Goal: Entertainment & Leisure: Browse casually

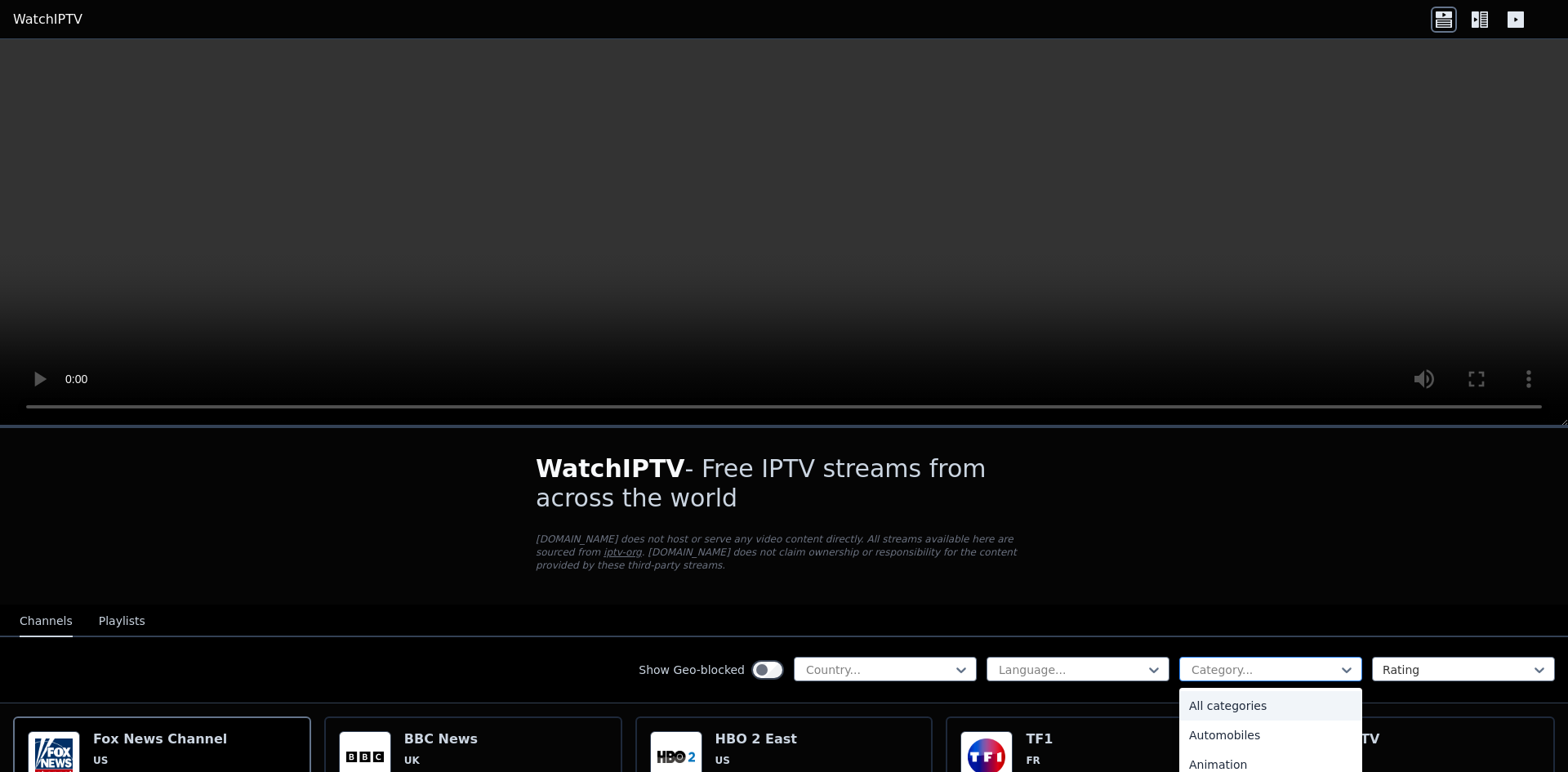
click at [1235, 661] on div at bounding box center [1263, 669] width 149 height 16
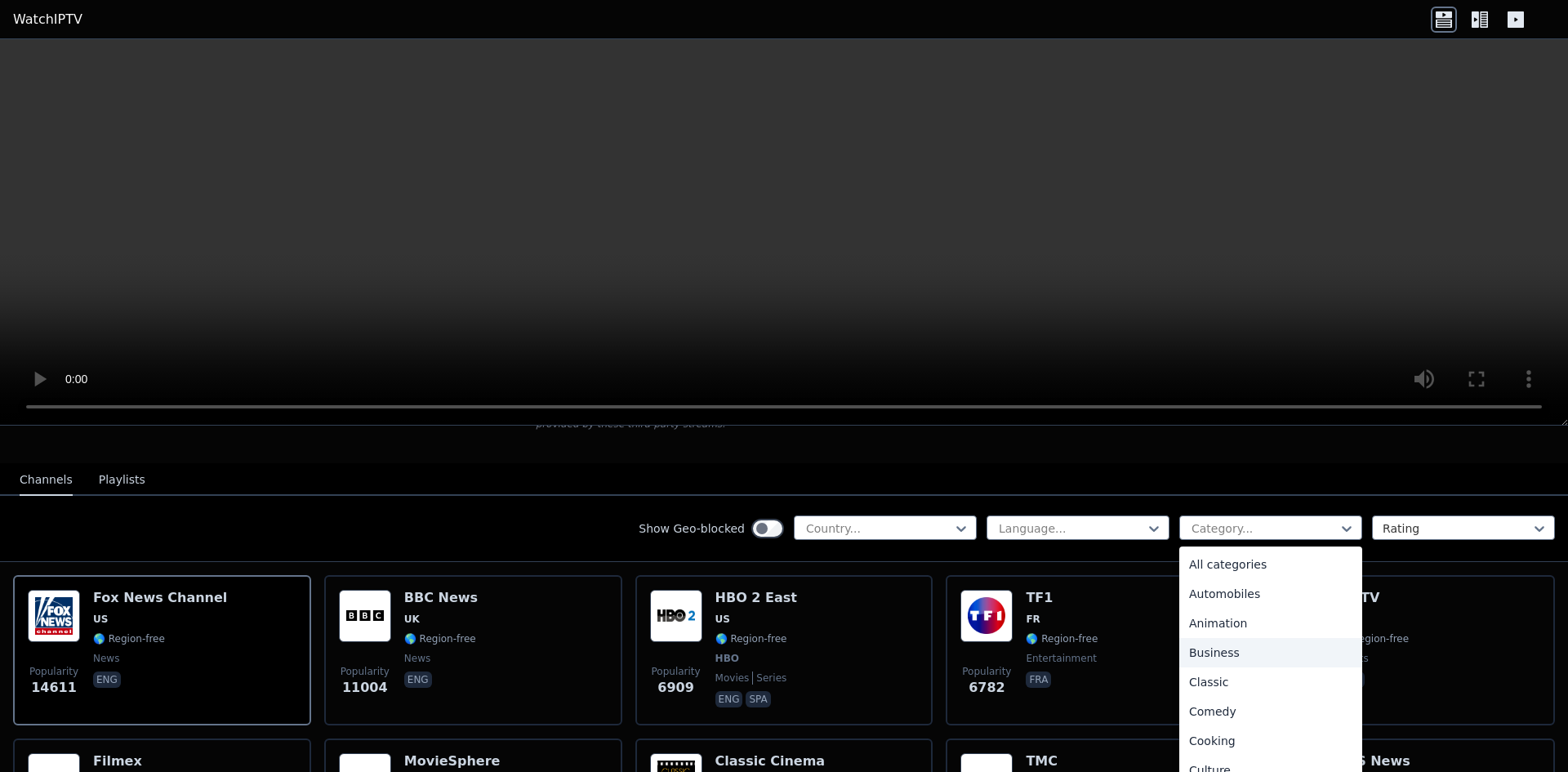
scroll to position [164, 0]
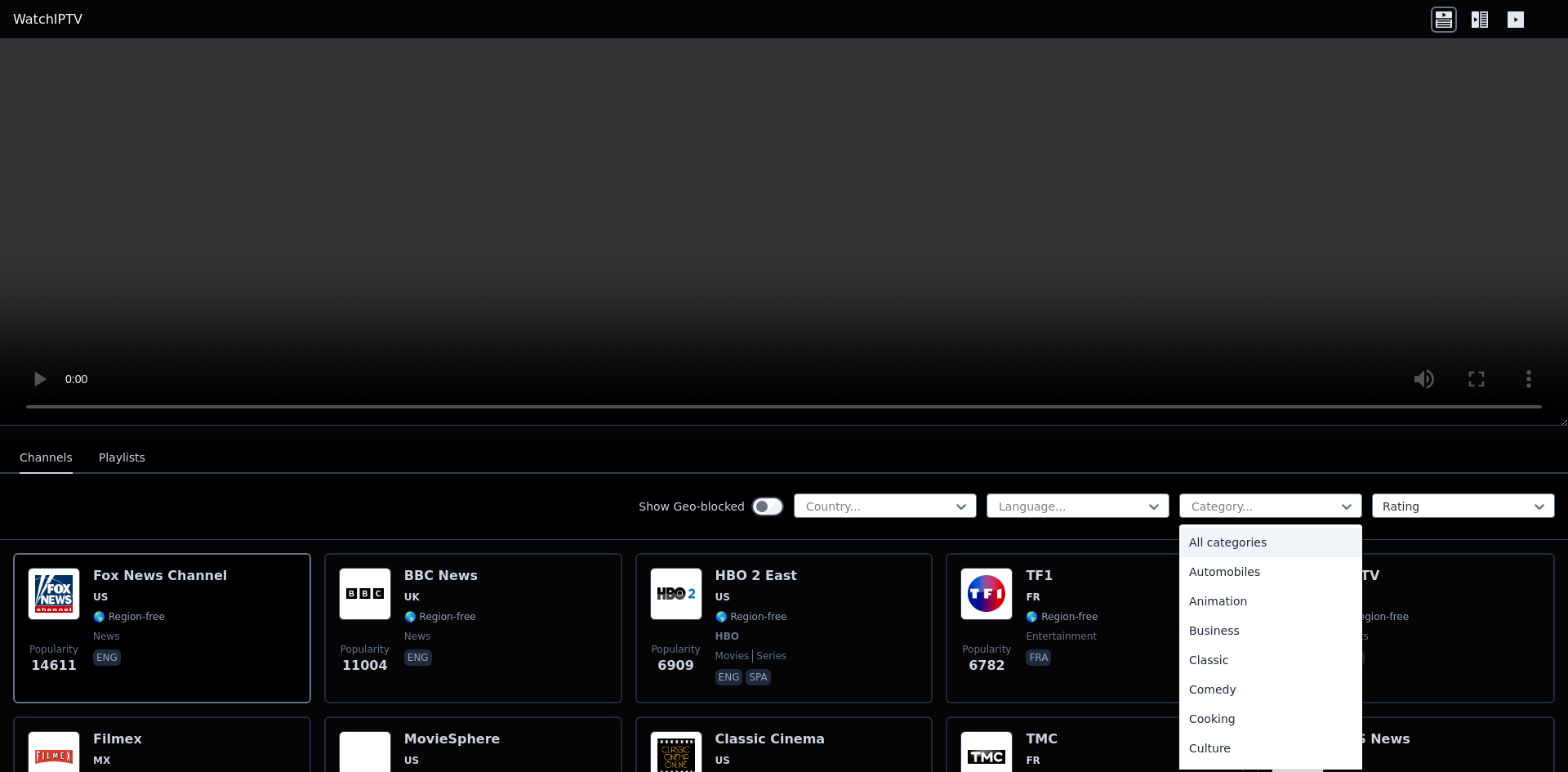
click at [1222, 528] on div "All categories" at bounding box center [1270, 542] width 183 height 29
click at [1230, 502] on div "All categories" at bounding box center [1270, 505] width 183 height 24
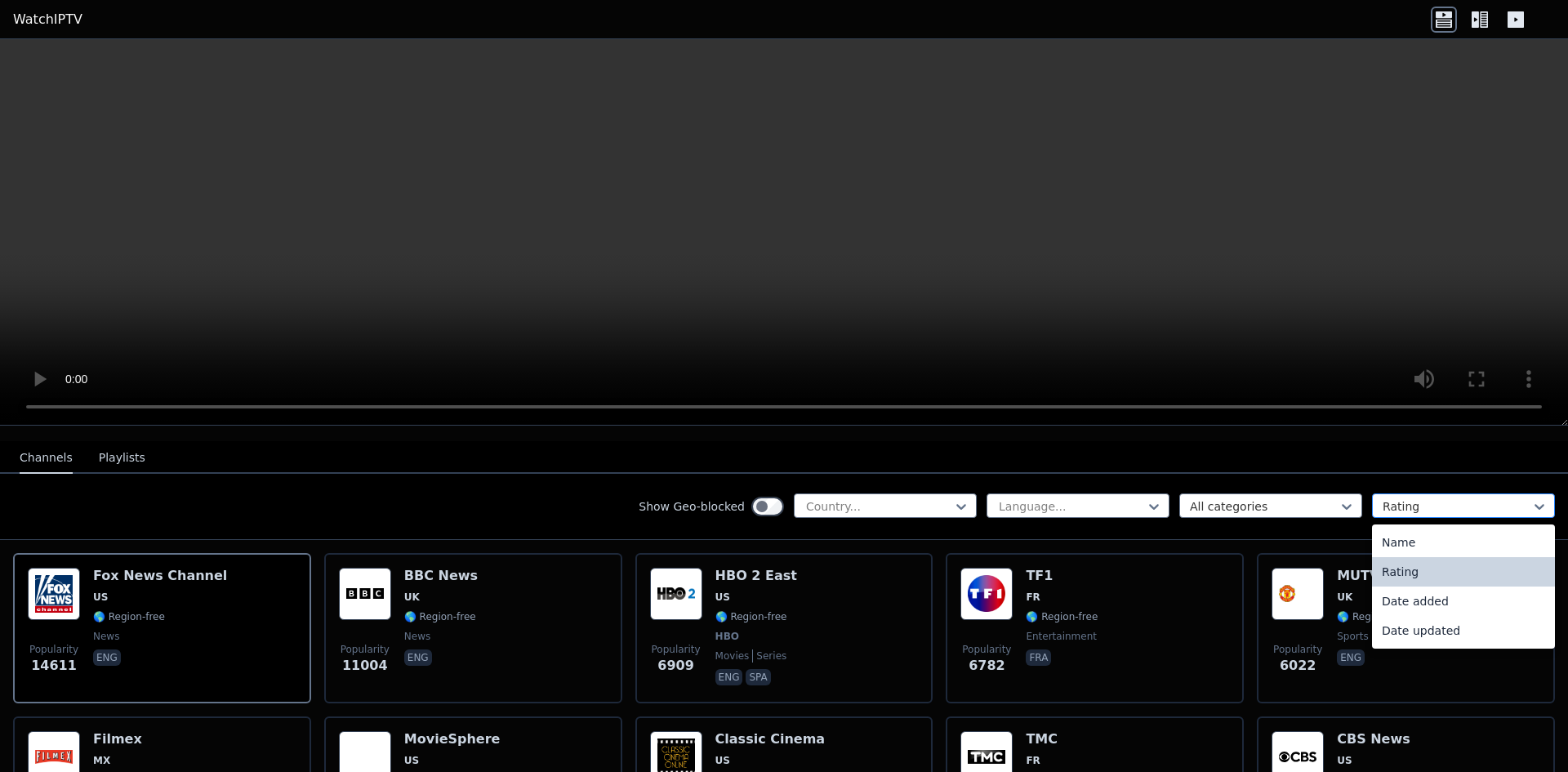
click at [1442, 498] on div at bounding box center [1456, 506] width 149 height 16
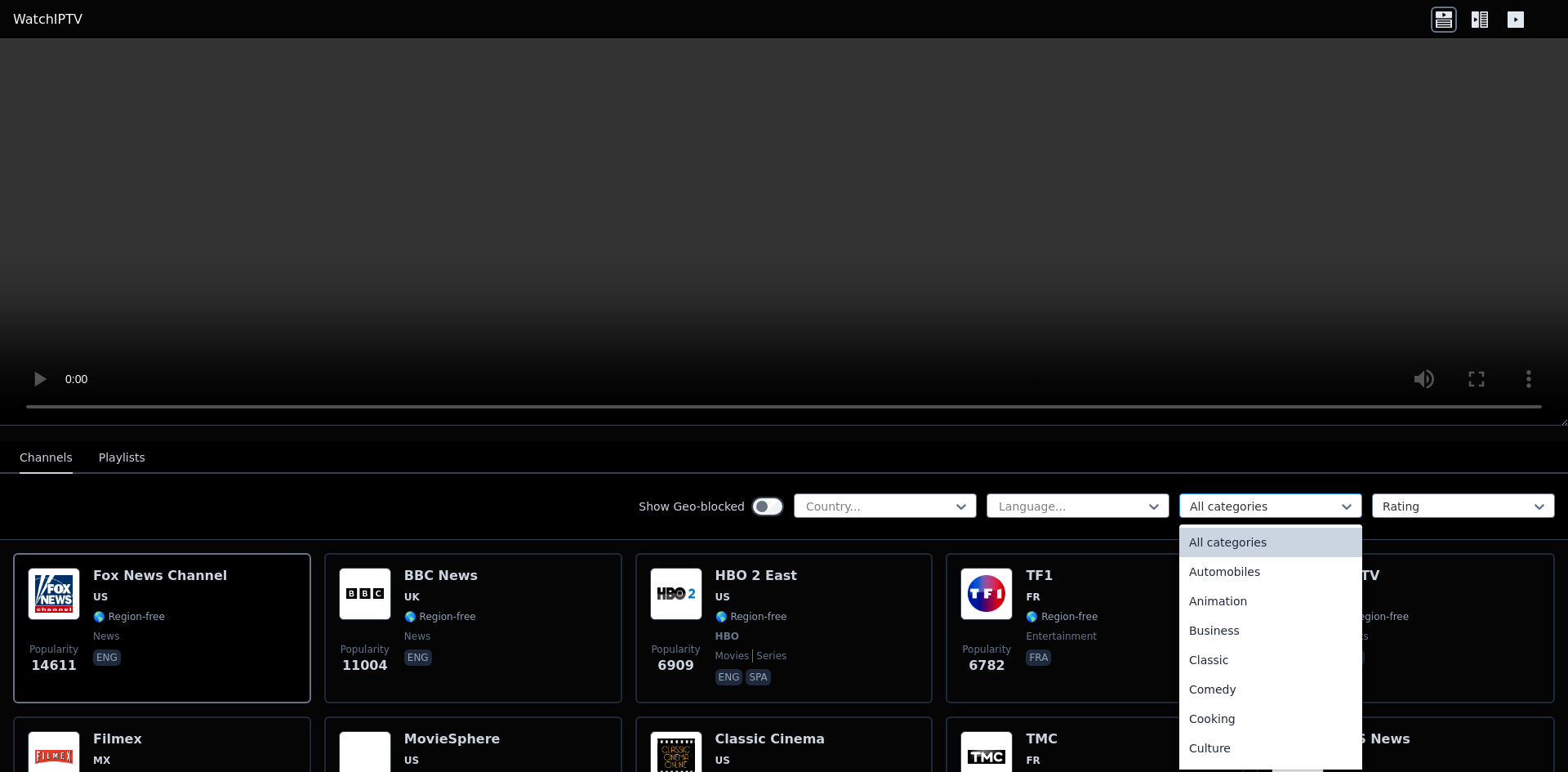
click at [1234, 502] on div "All categories" at bounding box center [1270, 505] width 183 height 24
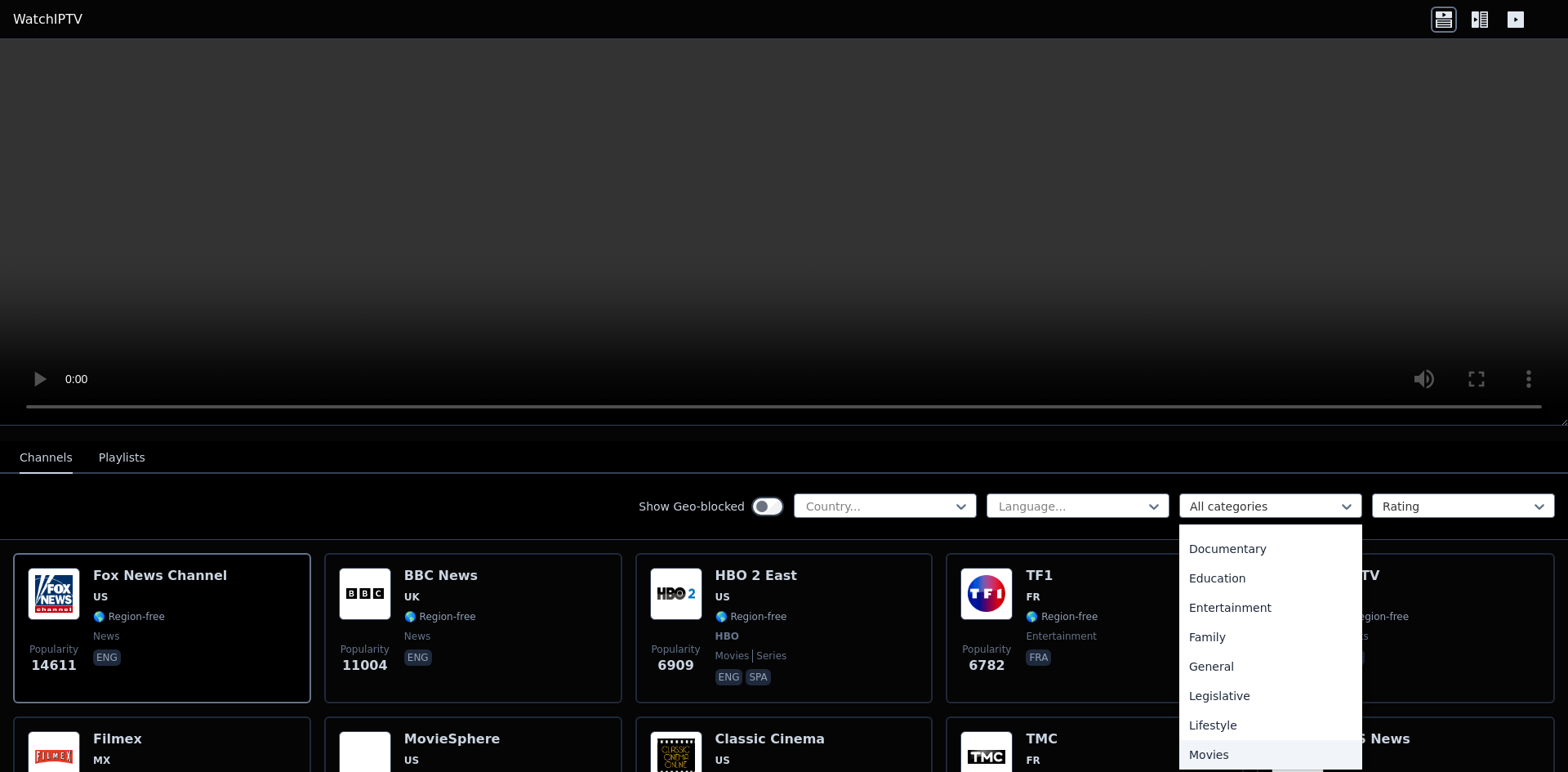
click at [1201, 740] on div "Movies" at bounding box center [1270, 755] width 183 height 29
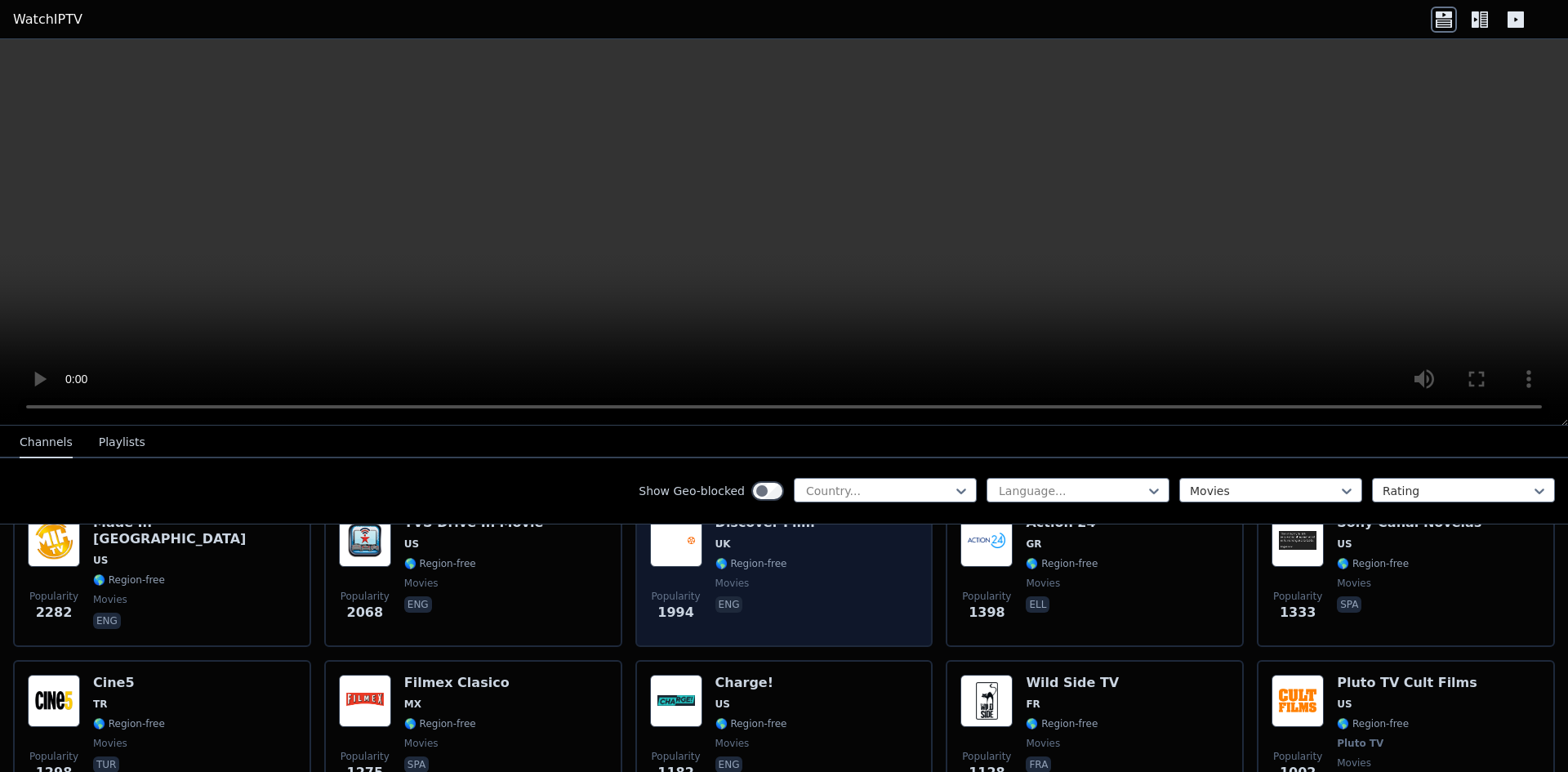
scroll to position [408, 0]
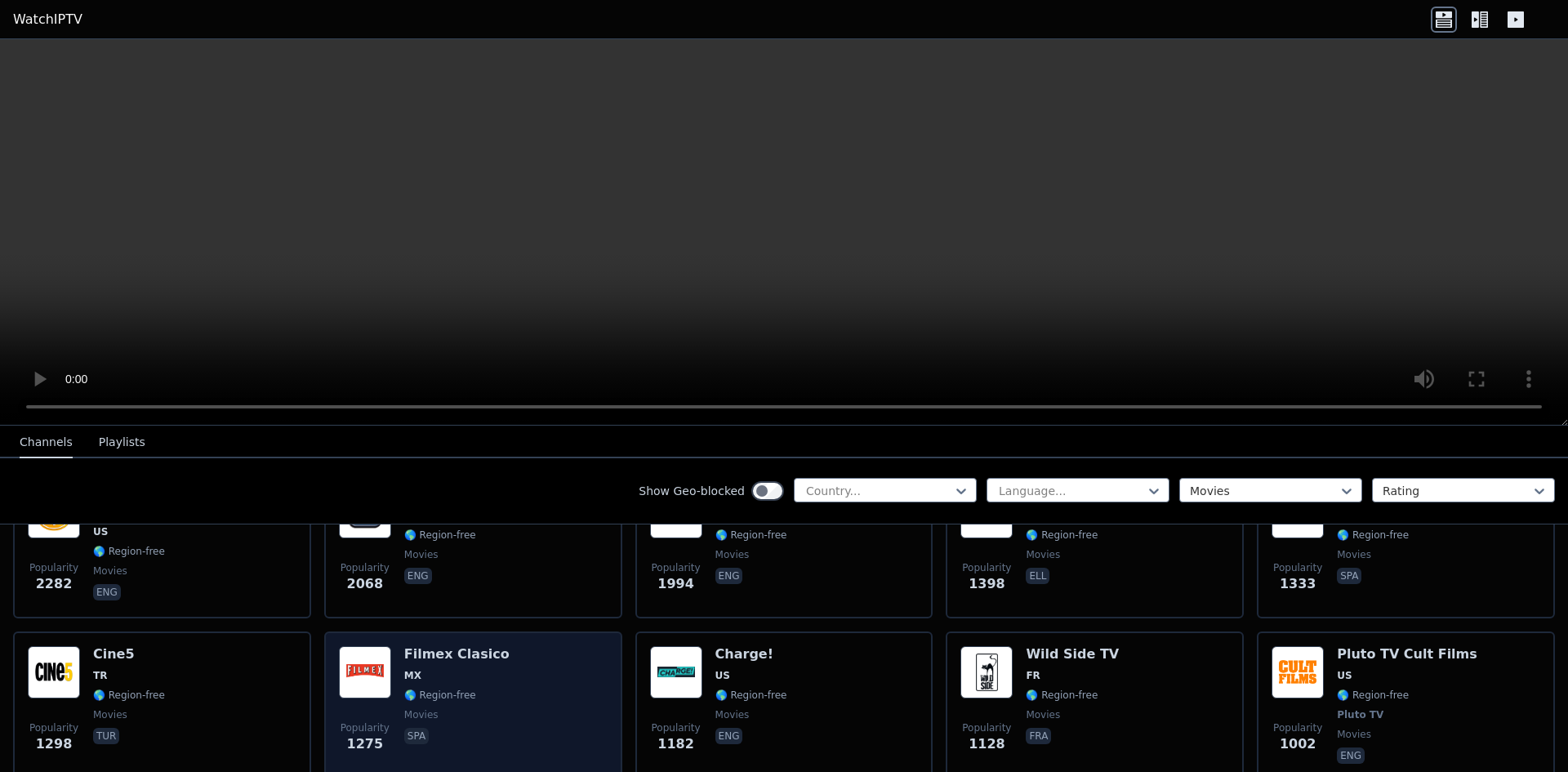
click at [439, 645] on h6 "Filmex Clasico" at bounding box center [457, 653] width 105 height 16
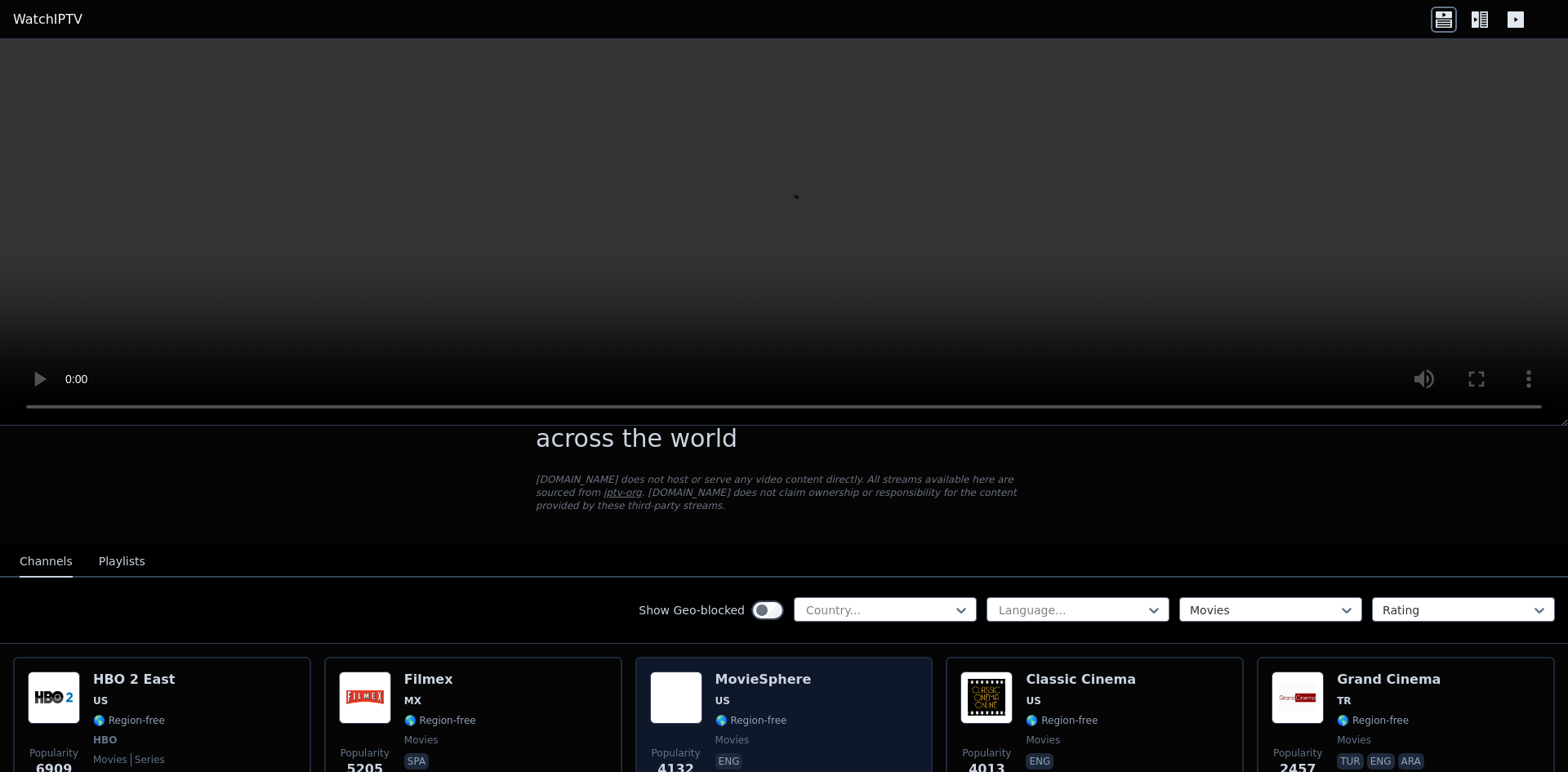
scroll to position [82, 0]
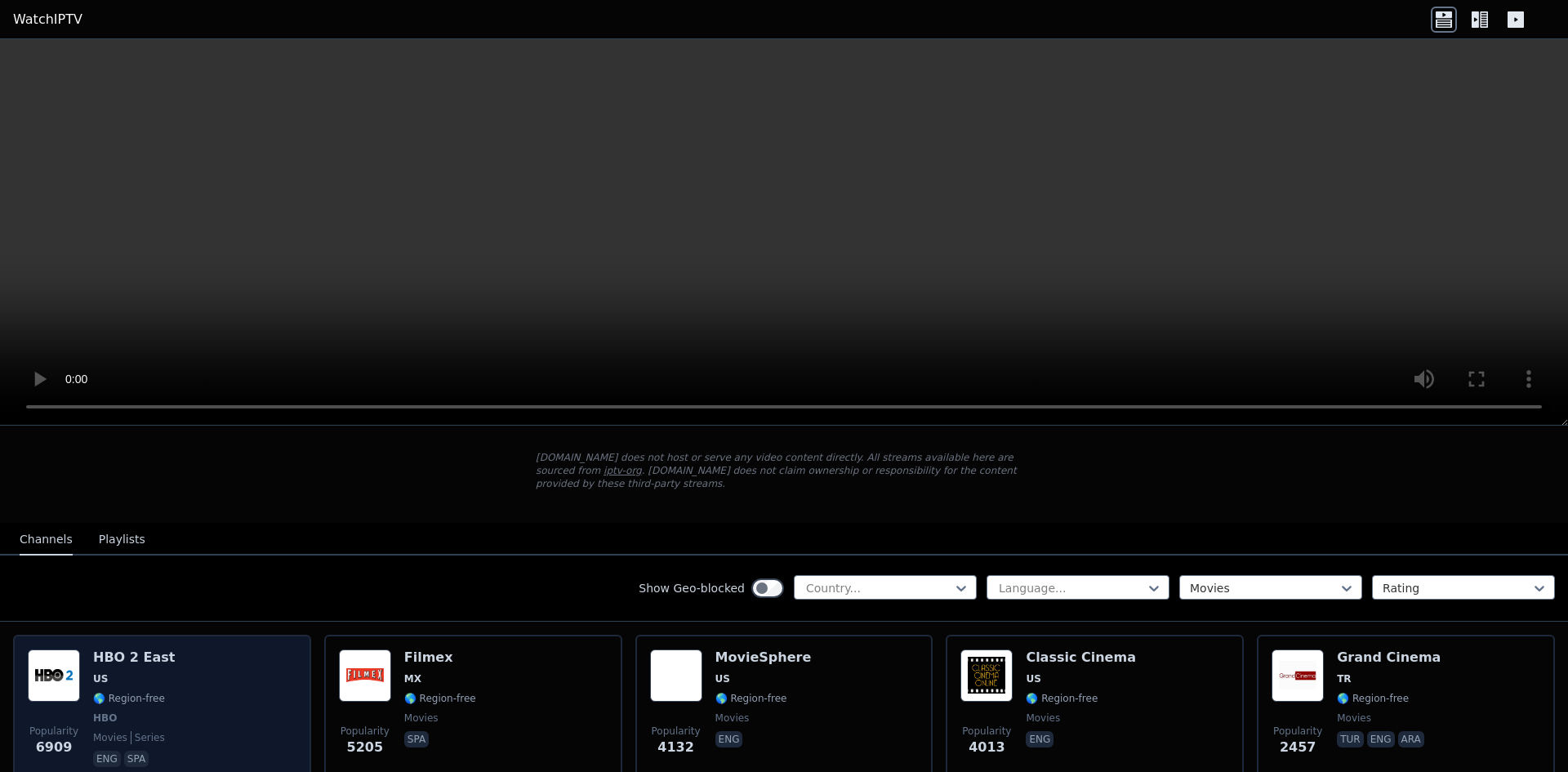
click at [121, 676] on div "HBO 2 East US 🌎 Region-free HBO movies series eng spa" at bounding box center [133, 709] width 82 height 120
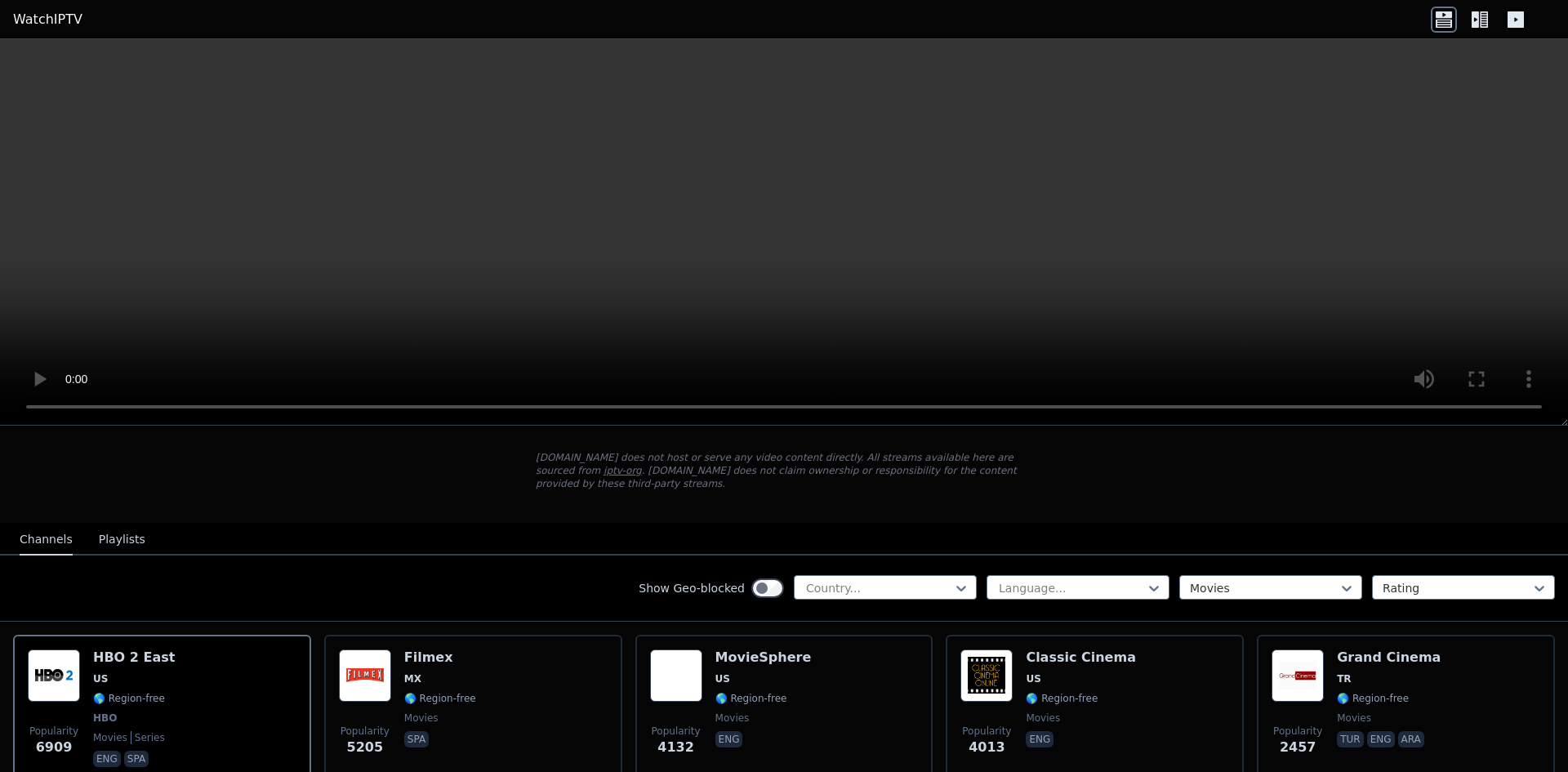
click at [100, 524] on button "Playlists" at bounding box center [122, 540] width 46 height 31
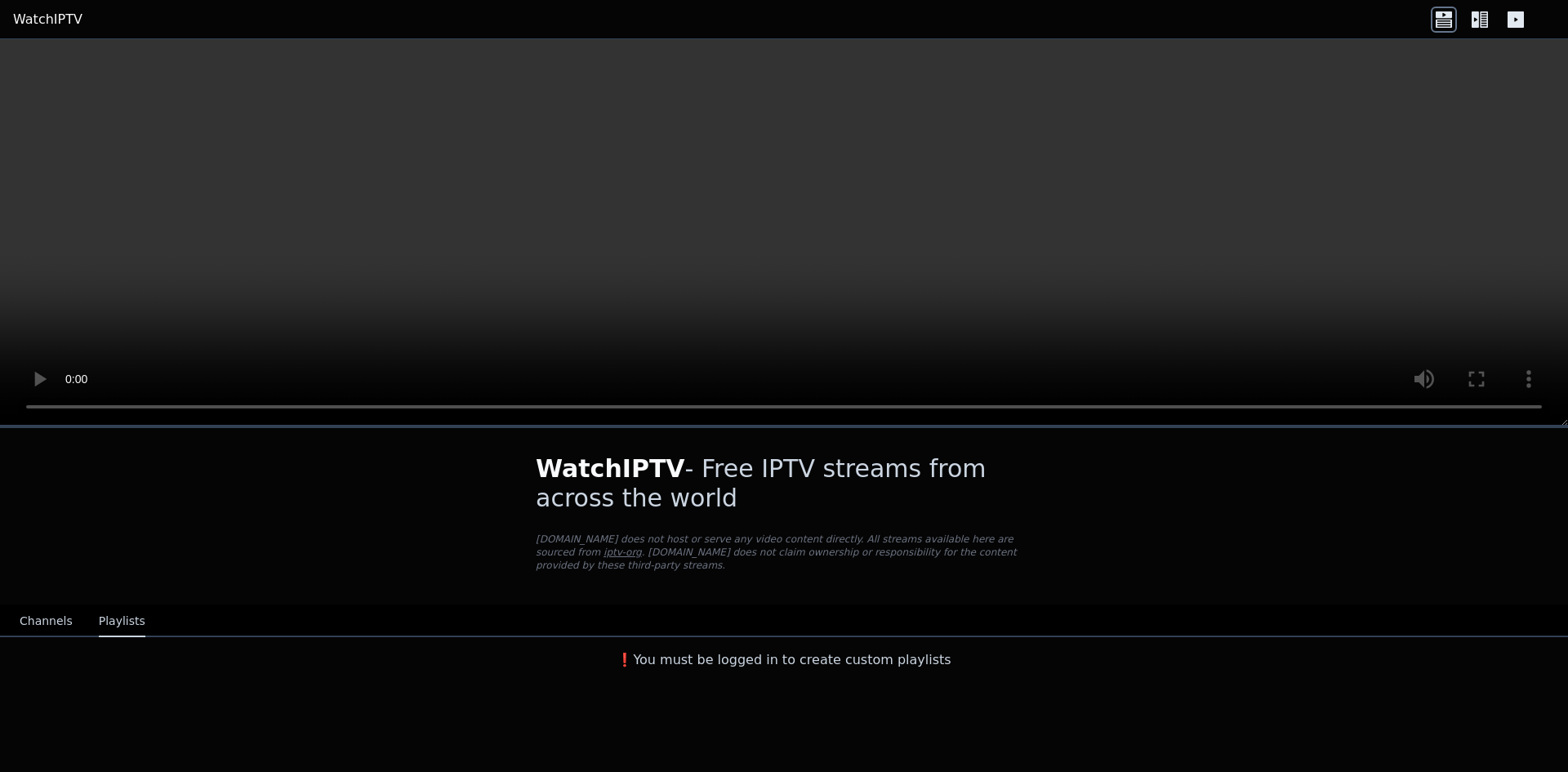
click at [57, 606] on button "Channels" at bounding box center [46, 621] width 53 height 31
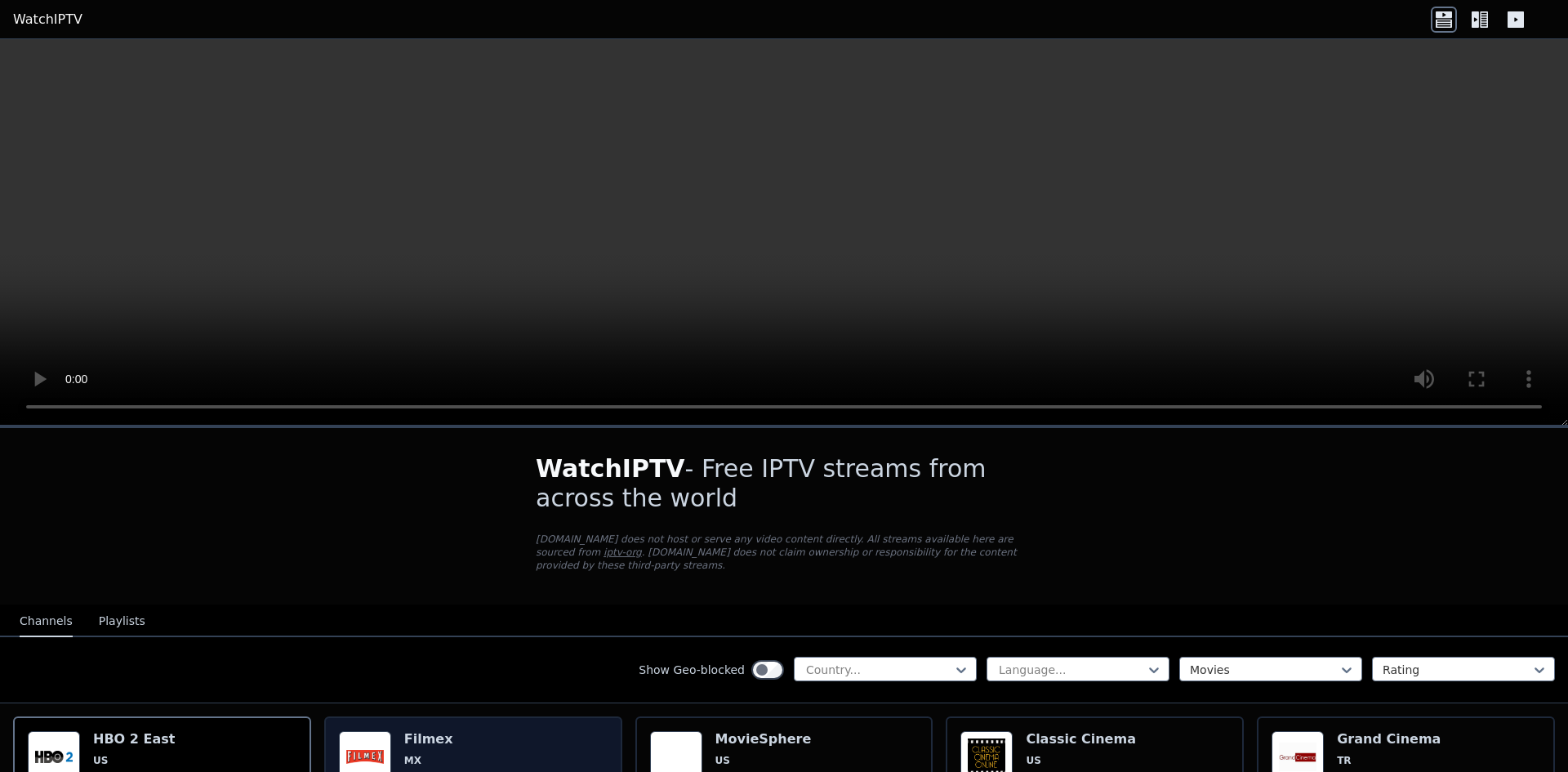
click at [421, 731] on h6 "Filmex" at bounding box center [440, 738] width 71 height 16
click at [1480, 15] on icon at bounding box center [1483, 19] width 8 height 16
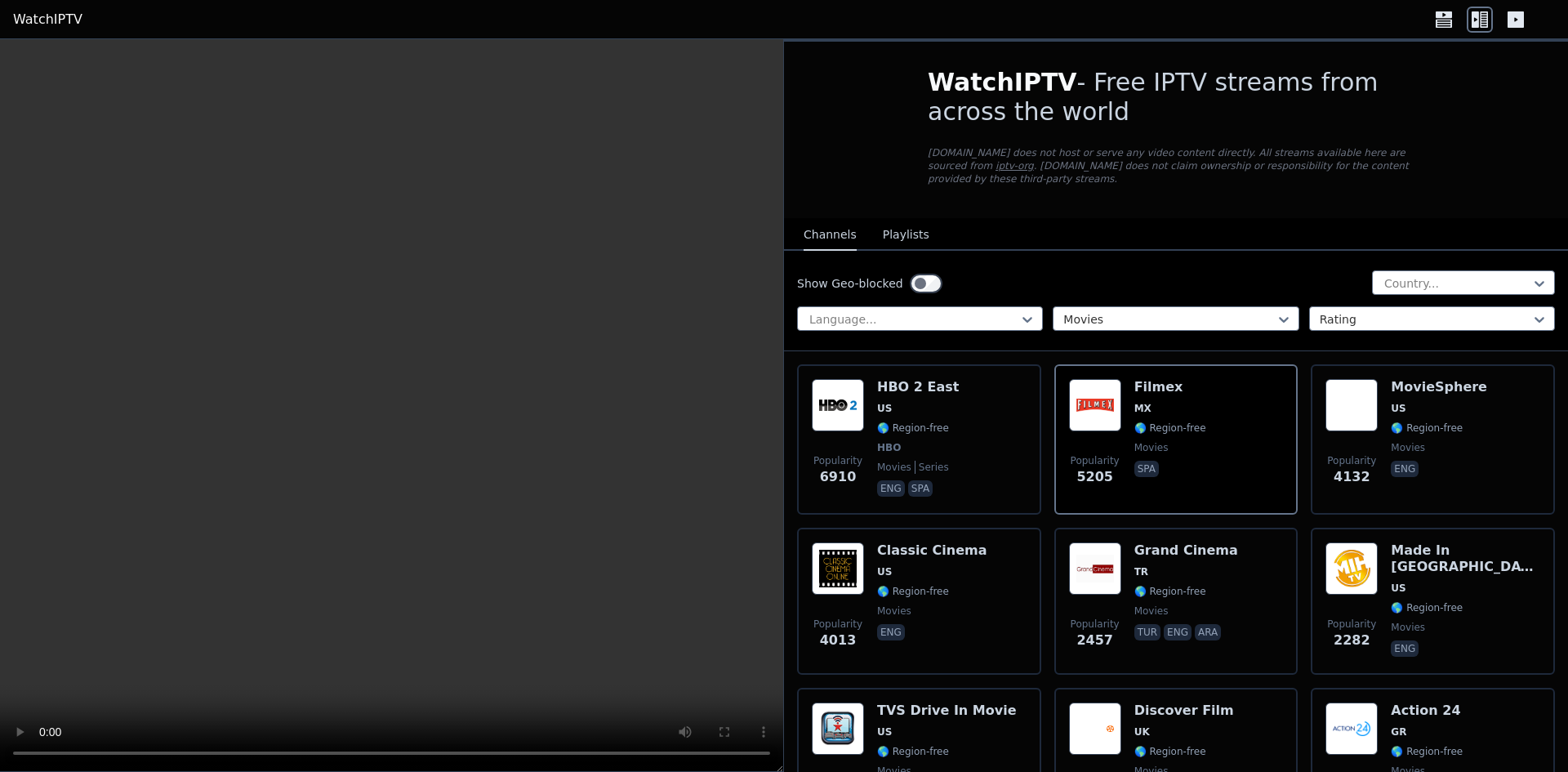
click at [1521, 28] on icon at bounding box center [1516, 20] width 26 height 26
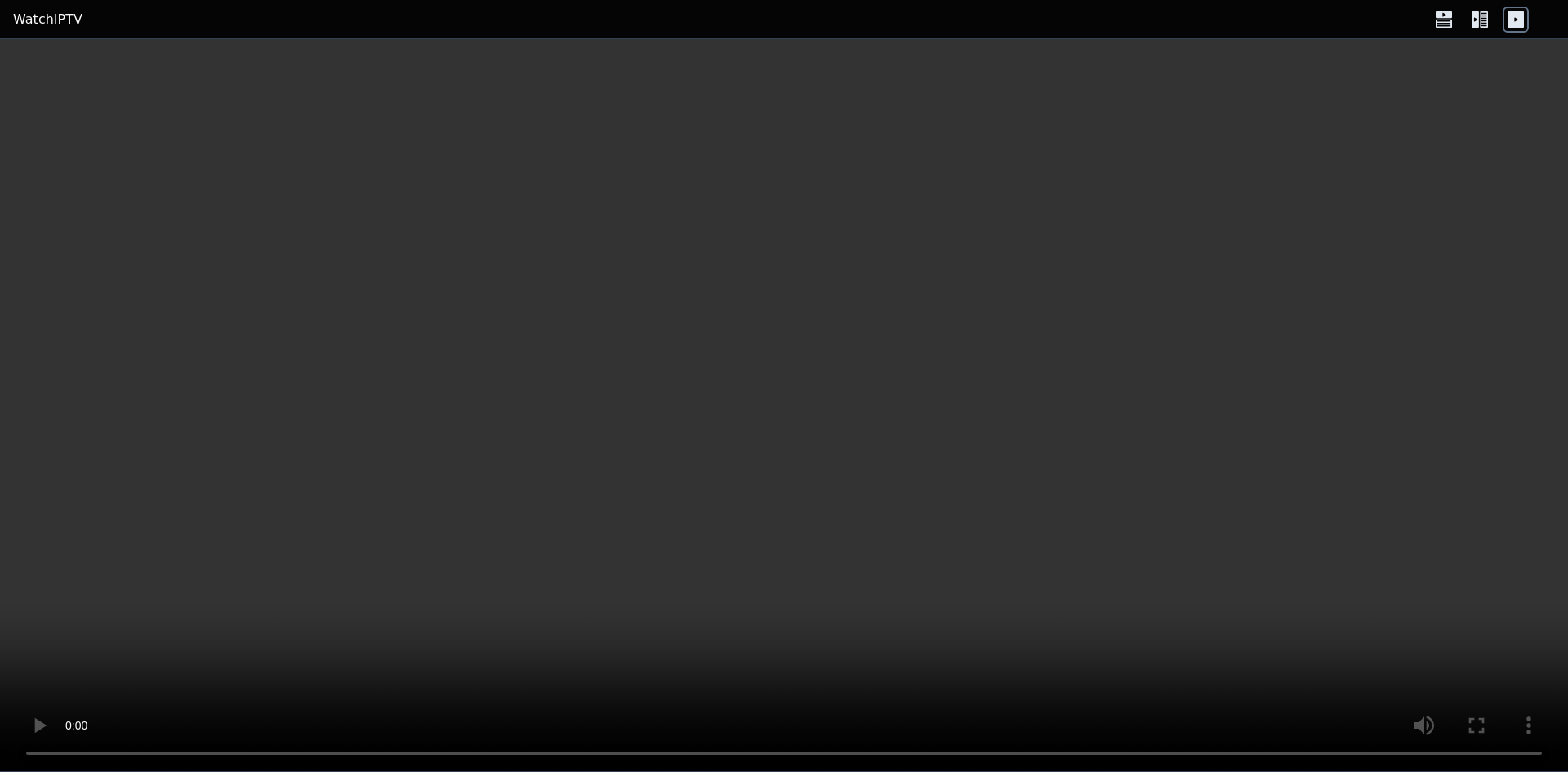
click at [1521, 28] on icon at bounding box center [1516, 20] width 26 height 26
click at [1488, 19] on icon at bounding box center [1479, 20] width 26 height 26
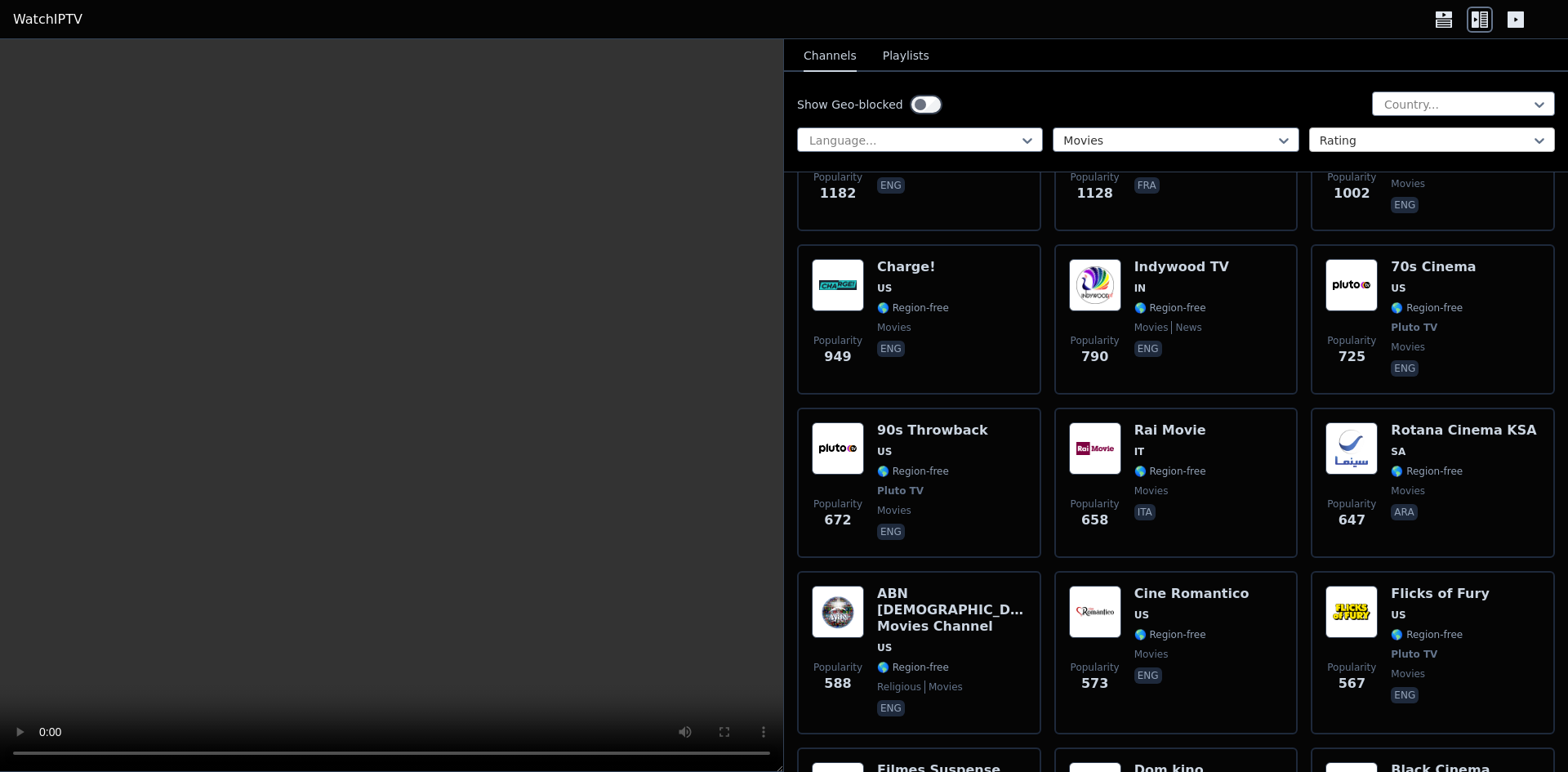
scroll to position [899, 0]
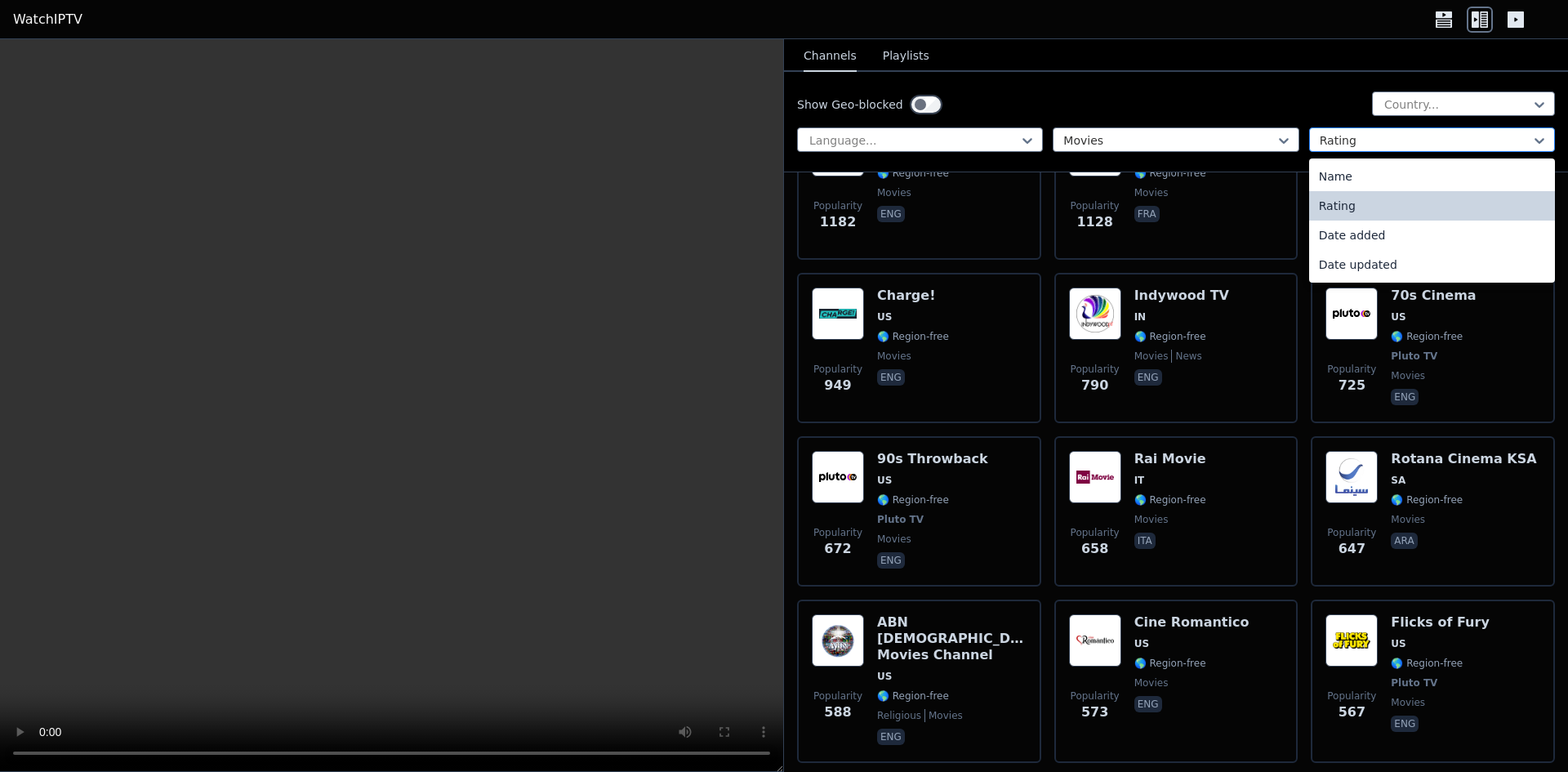
click at [1387, 139] on div at bounding box center [1425, 140] width 212 height 16
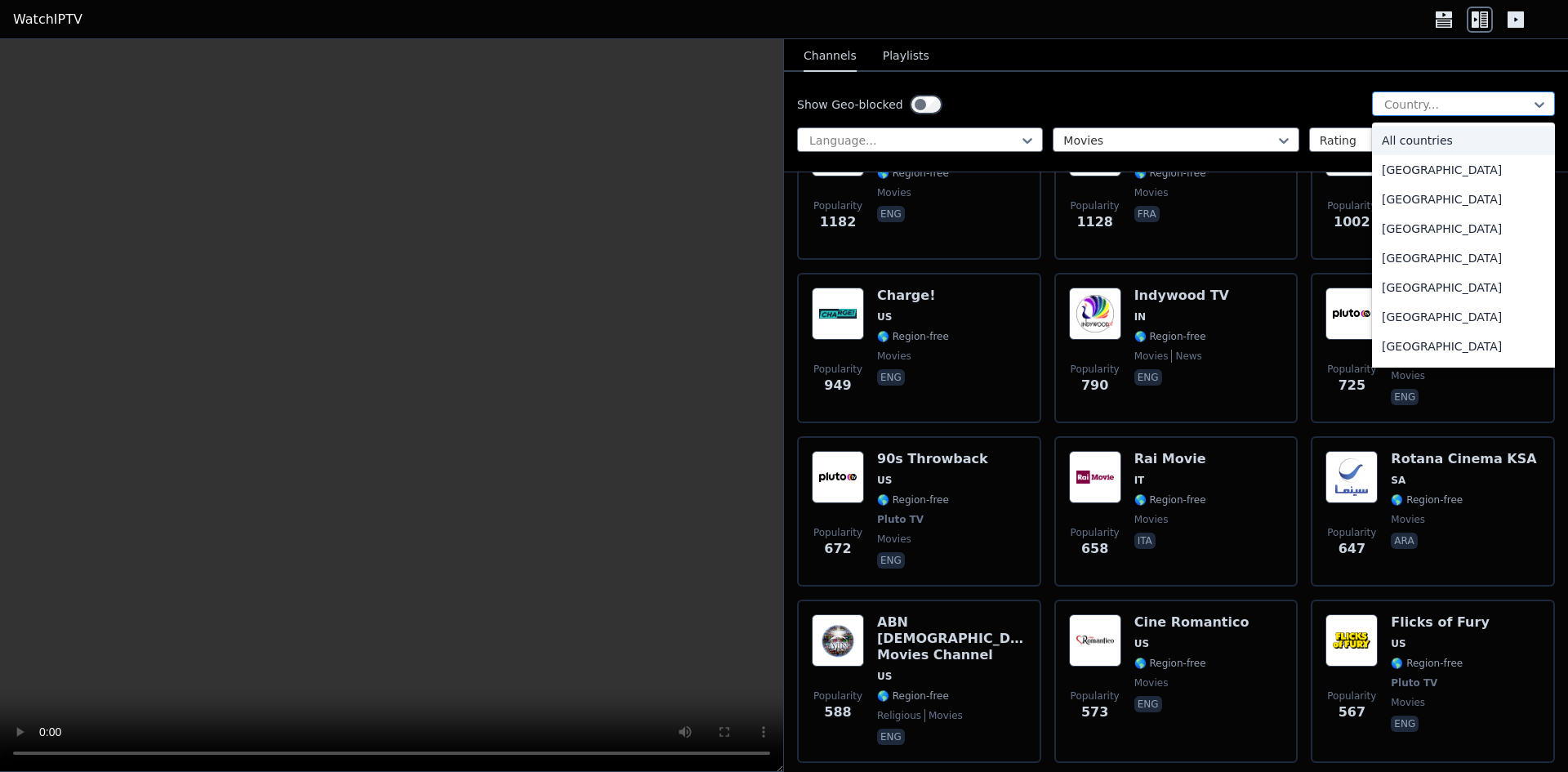
click at [1416, 99] on div at bounding box center [1456, 104] width 149 height 16
click at [1420, 212] on div "[GEOGRAPHIC_DATA]" at bounding box center [1463, 202] width 183 height 29
